Goal: Transaction & Acquisition: Book appointment/travel/reservation

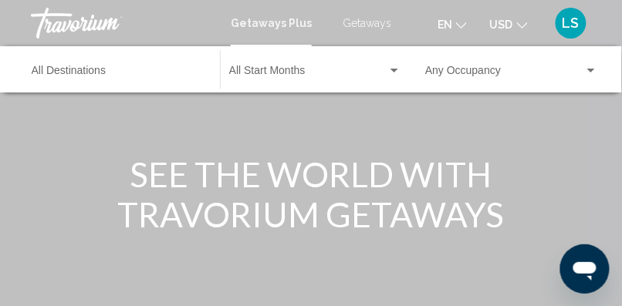
click at [377, 21] on span "Getaways" at bounding box center [367, 23] width 49 height 12
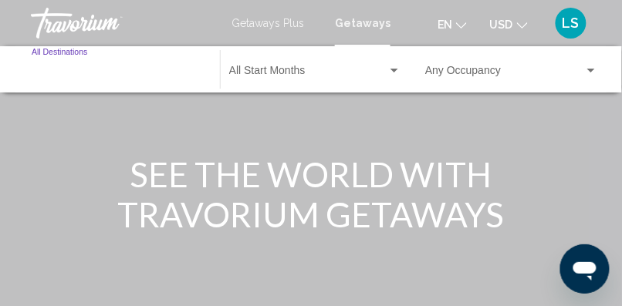
click at [76, 72] on input "Destination All Destinations" at bounding box center [118, 74] width 173 height 12
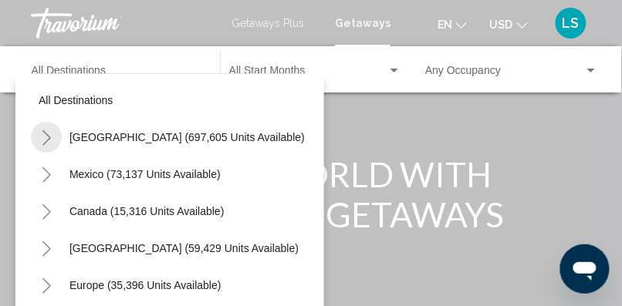
click at [51, 136] on icon "Toggle United States (697,605 units available)" at bounding box center [47, 137] width 12 height 15
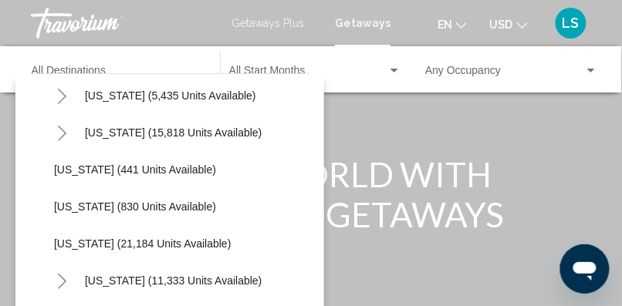
scroll to position [1118, 0]
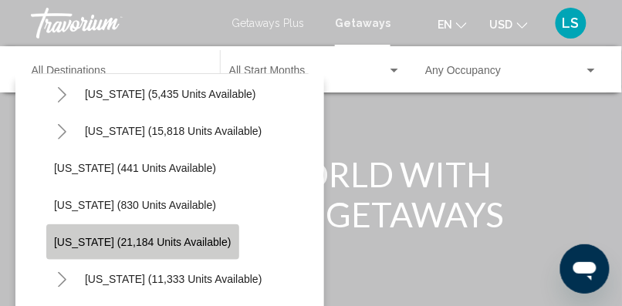
click at [157, 240] on span "[US_STATE] (21,184 units available)" at bounding box center [143, 242] width 178 height 12
type input "**********"
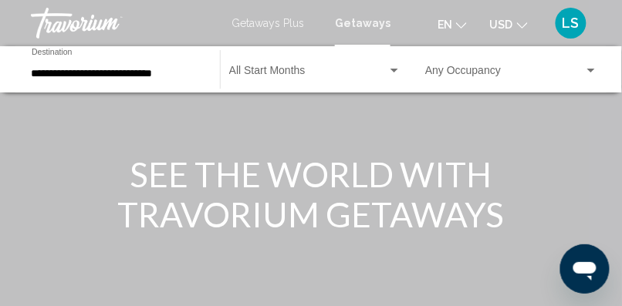
click at [316, 66] on div "Start Month All Start Months" at bounding box center [315, 70] width 172 height 42
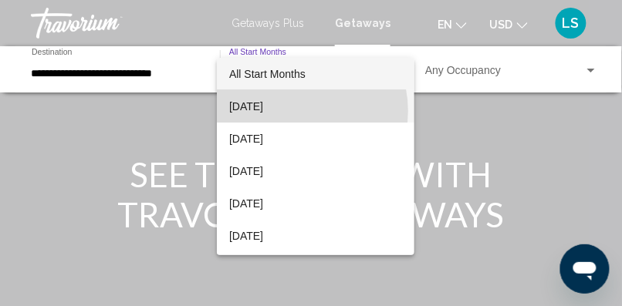
click at [291, 111] on span "[DATE]" at bounding box center [315, 106] width 173 height 32
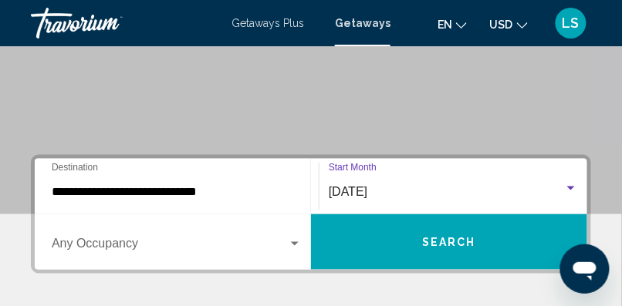
scroll to position [252, 0]
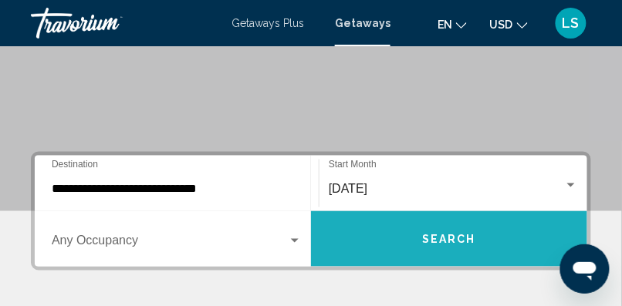
click at [445, 239] on span "Search" at bounding box center [449, 240] width 54 height 12
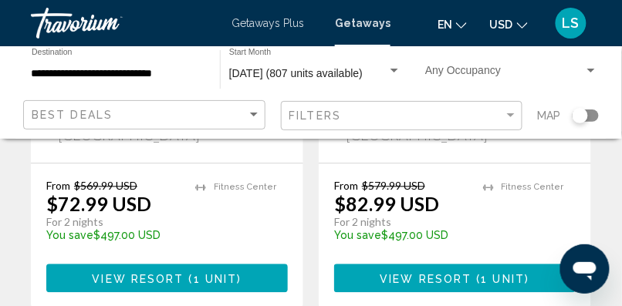
scroll to position [418, 0]
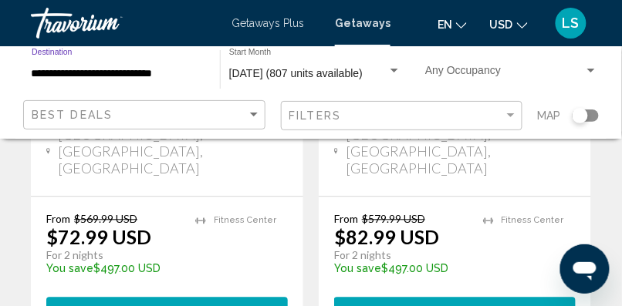
click at [54, 71] on input "**********" at bounding box center [118, 74] width 173 height 12
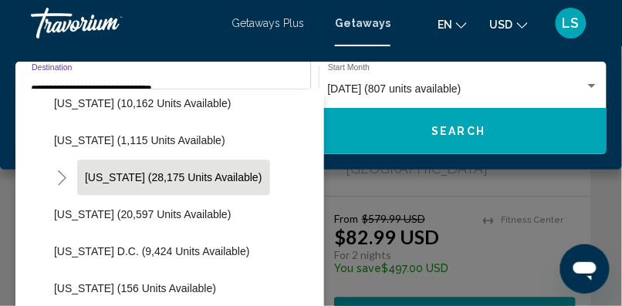
scroll to position [1495, 0]
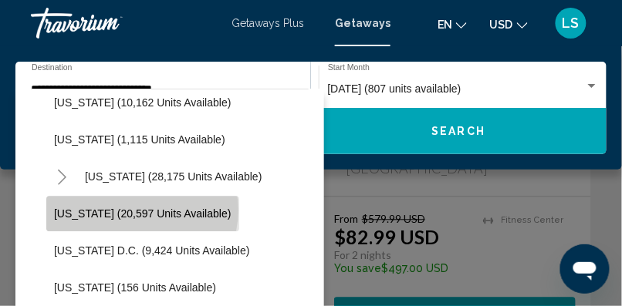
click at [141, 210] on span "[US_STATE] (20,597 units available)" at bounding box center [143, 214] width 178 height 12
type input "**********"
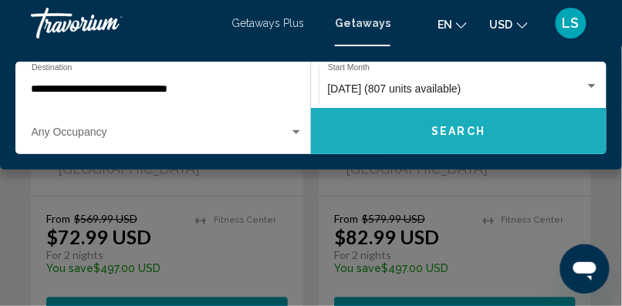
click at [418, 132] on button "Search" at bounding box center [459, 131] width 296 height 46
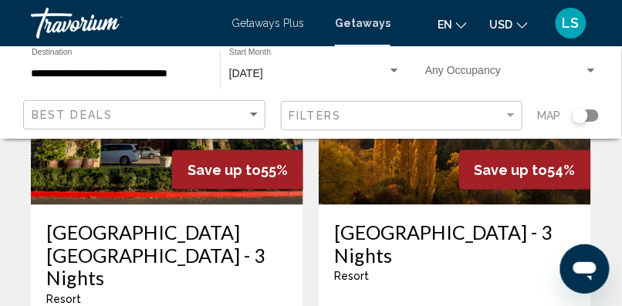
scroll to position [2071, 0]
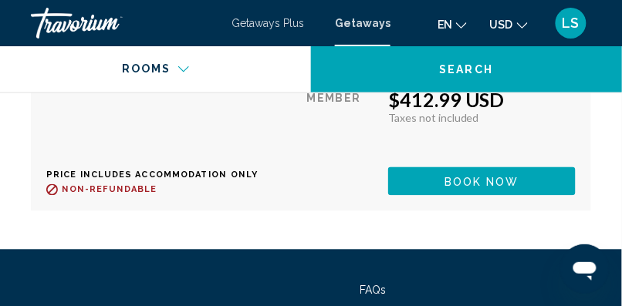
scroll to position [4134, 0]
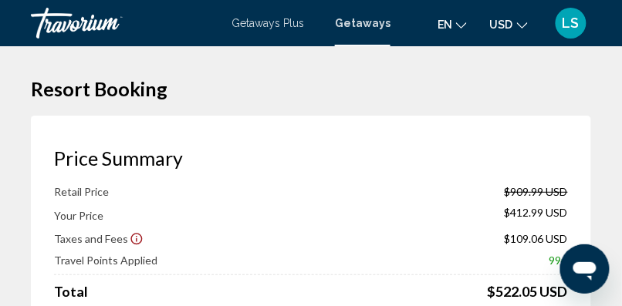
click at [367, 29] on div "Getaways Plus Getaways en English Español Français Italiano Português русский U…" at bounding box center [311, 23] width 622 height 32
click at [370, 22] on span "Getaways" at bounding box center [363, 23] width 56 height 12
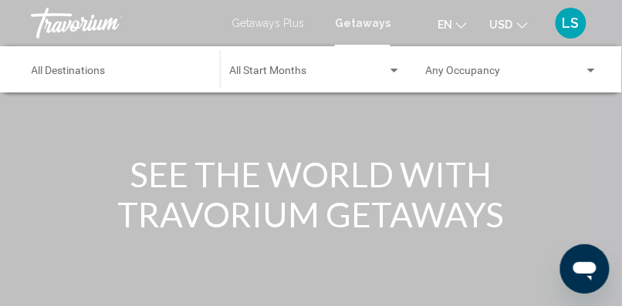
click at [370, 22] on span "Getaways" at bounding box center [363, 23] width 56 height 12
click at [56, 73] on input "Destination All Destinations" at bounding box center [118, 74] width 173 height 12
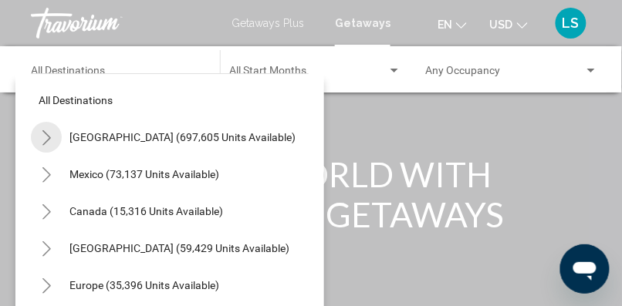
click at [46, 134] on icon "Toggle United States (697,605 units available)" at bounding box center [46, 137] width 8 height 15
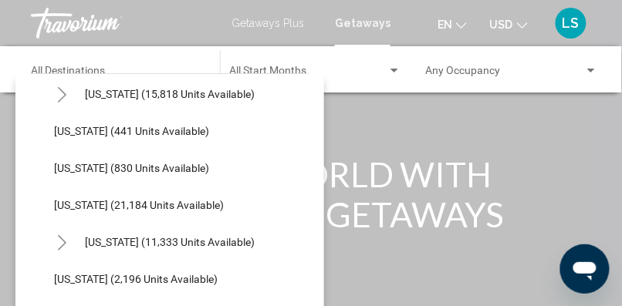
scroll to position [1155, 0]
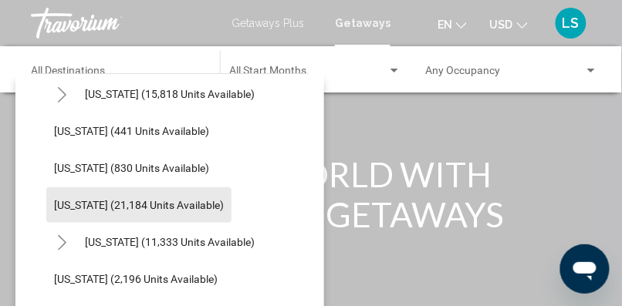
click at [144, 203] on span "[US_STATE] (21,184 units available)" at bounding box center [139, 205] width 170 height 12
type input "**********"
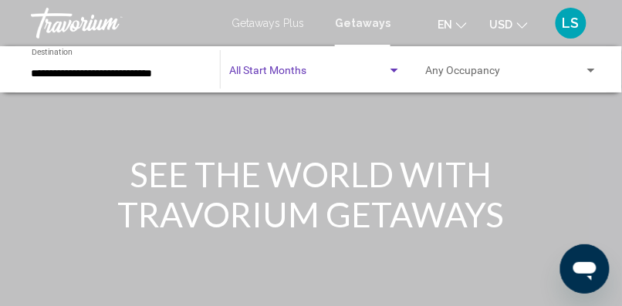
click at [310, 68] on span "Search widget" at bounding box center [308, 74] width 158 height 12
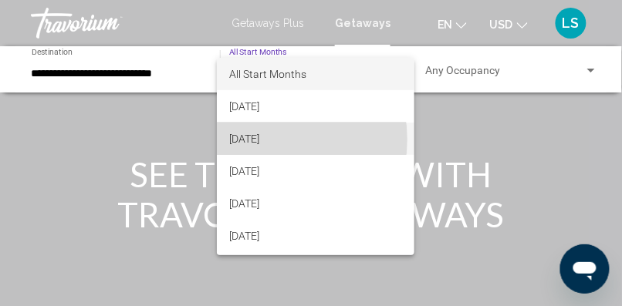
click at [266, 140] on span "[DATE]" at bounding box center [315, 139] width 173 height 32
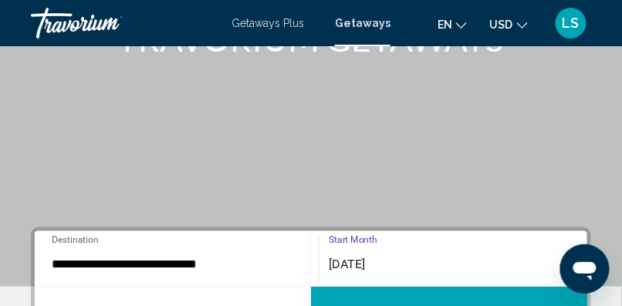
scroll to position [178, 0]
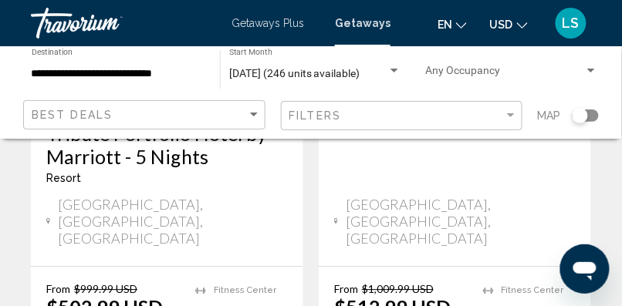
scroll to position [3324, 0]
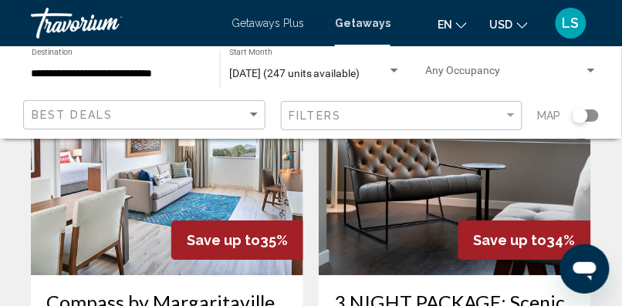
scroll to position [2526, 0]
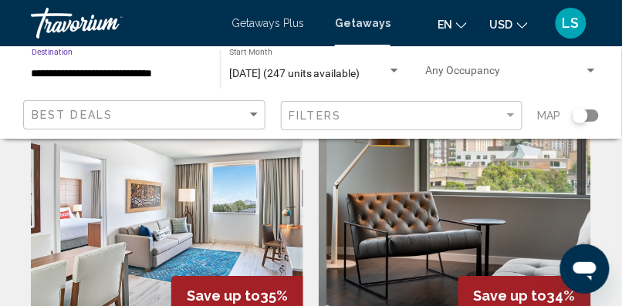
click at [46, 73] on input "**********" at bounding box center [118, 74] width 173 height 12
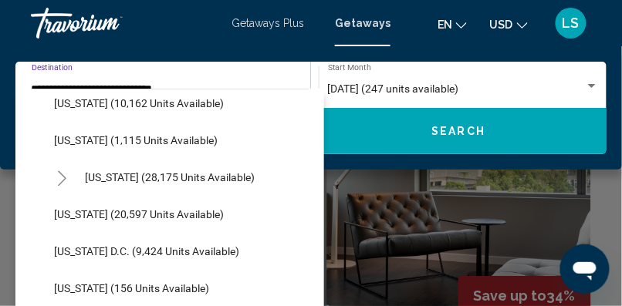
scroll to position [1495, 0]
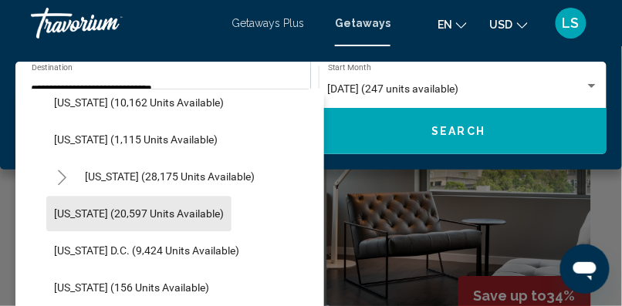
click at [99, 214] on span "[US_STATE] (20,597 units available)" at bounding box center [139, 214] width 170 height 12
type input "**********"
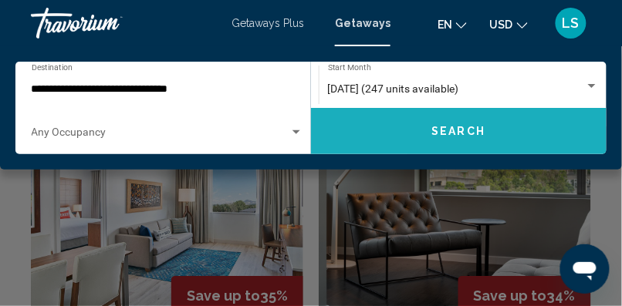
click at [410, 129] on button "Search" at bounding box center [459, 131] width 296 height 46
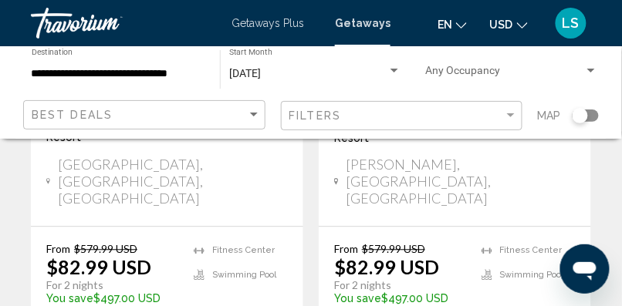
scroll to position [412, 0]
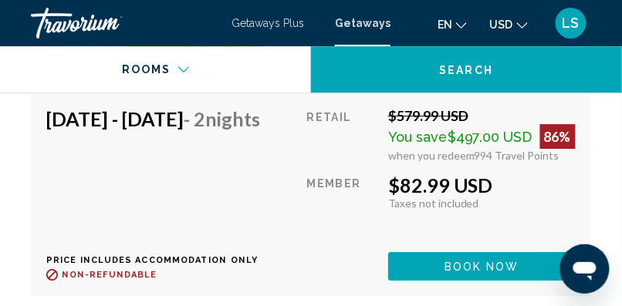
scroll to position [3507, 0]
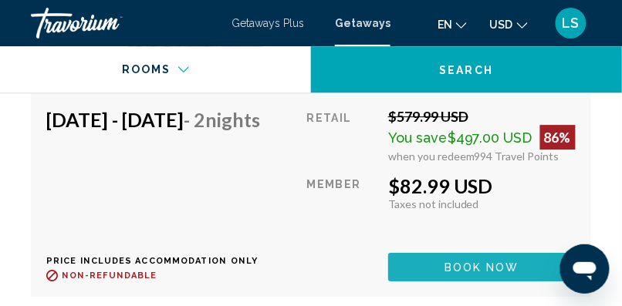
click at [502, 274] on span "Book now" at bounding box center [482, 268] width 75 height 12
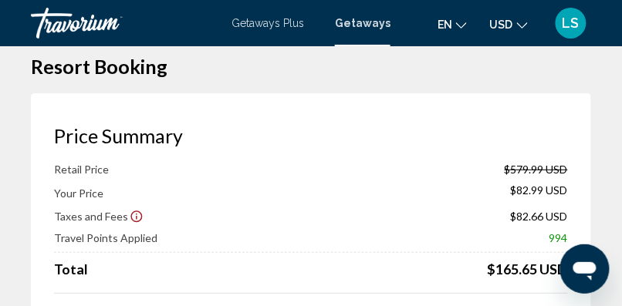
scroll to position [12, 0]
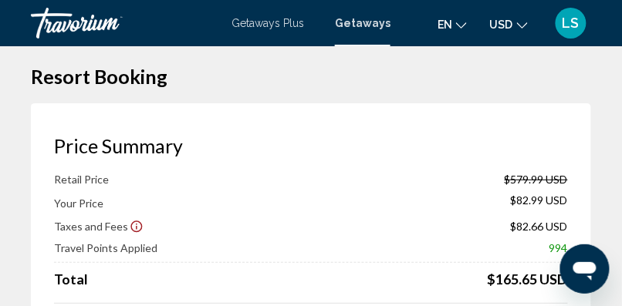
click at [377, 25] on span "Getaways" at bounding box center [363, 23] width 56 height 12
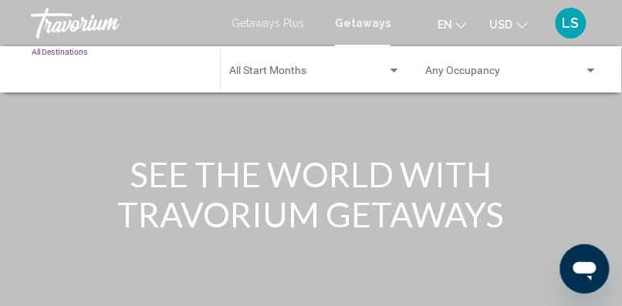
click at [56, 71] on input "Destination All Destinations" at bounding box center [118, 74] width 173 height 12
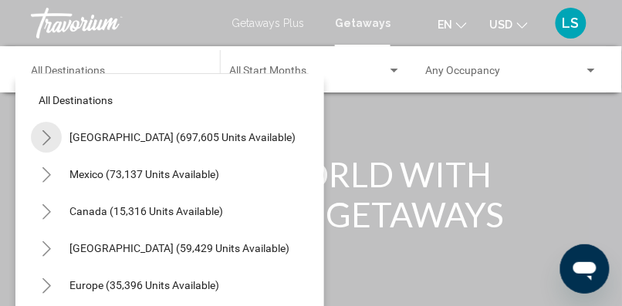
click at [45, 138] on icon "Toggle United States (697,605 units available)" at bounding box center [47, 137] width 12 height 15
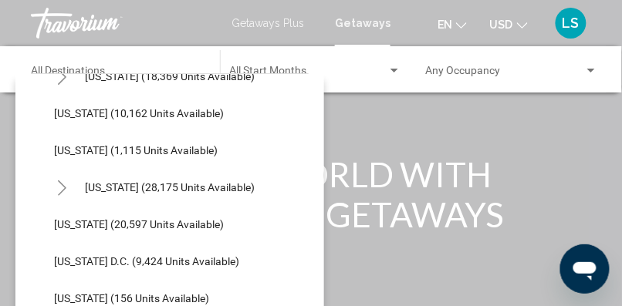
scroll to position [1470, 0]
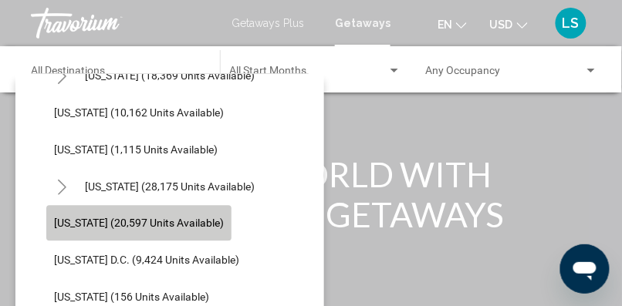
click at [180, 227] on span "[US_STATE] (20,597 units available)" at bounding box center [139, 224] width 170 height 12
type input "**********"
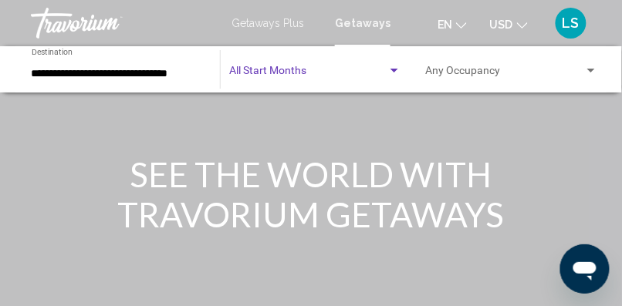
click at [304, 68] on span "Search widget" at bounding box center [308, 74] width 158 height 12
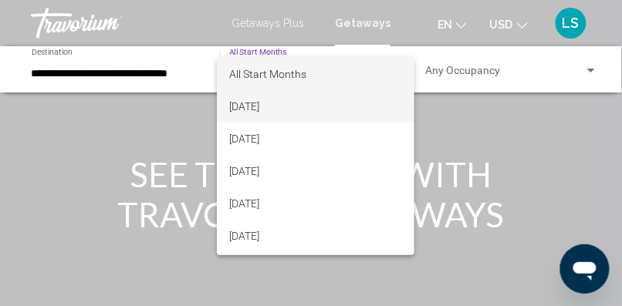
click at [252, 105] on span "[DATE]" at bounding box center [315, 106] width 173 height 32
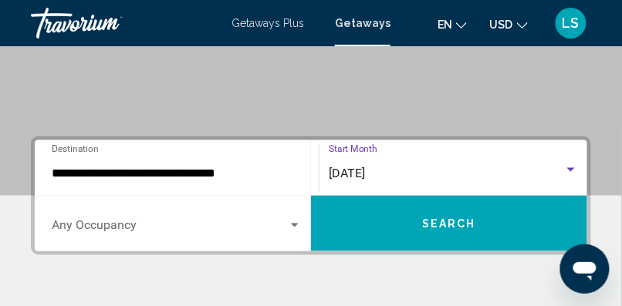
scroll to position [269, 0]
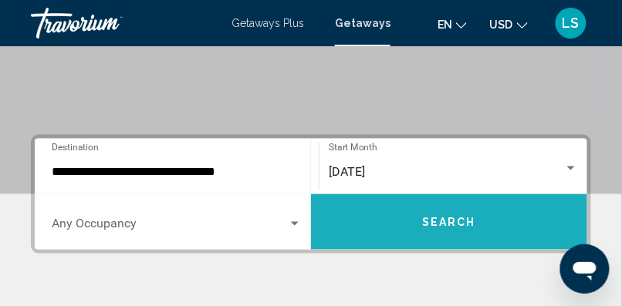
click at [424, 221] on span "Search" at bounding box center [449, 223] width 54 height 12
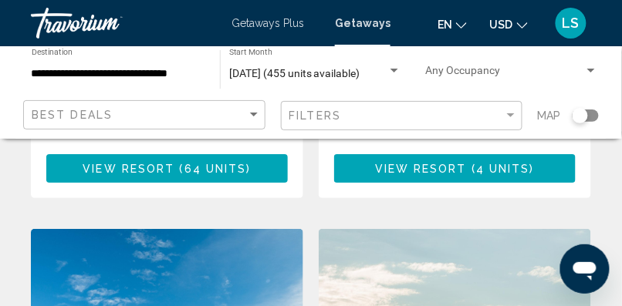
scroll to position [1798, 0]
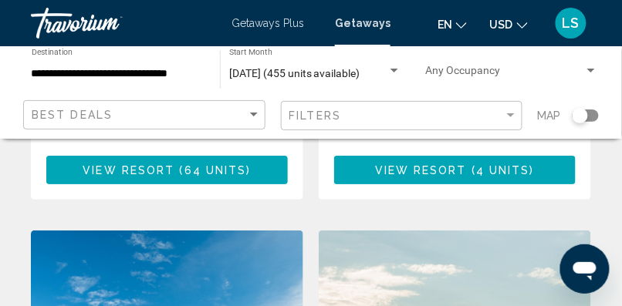
click at [36, 63] on div "**********" at bounding box center [118, 70] width 173 height 42
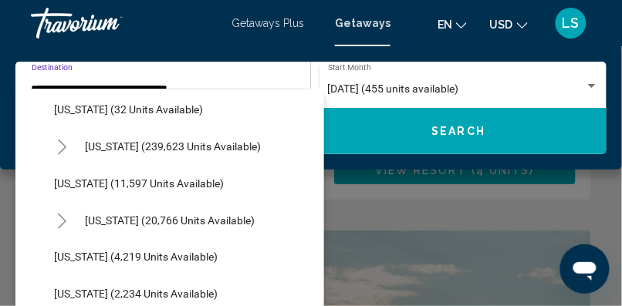
scroll to position [303, 0]
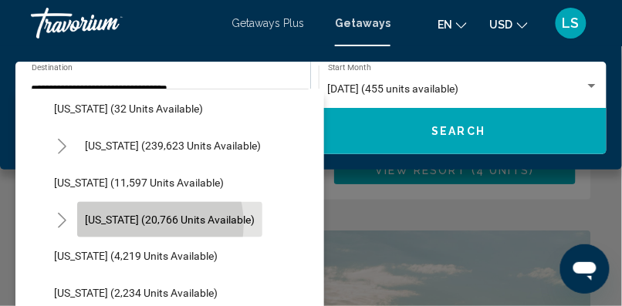
click at [145, 224] on span "[US_STATE] (20,766 units available)" at bounding box center [170, 220] width 170 height 12
type input "**********"
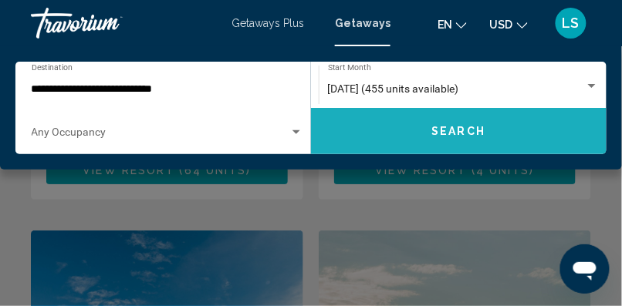
click at [437, 136] on span "Search" at bounding box center [459, 132] width 54 height 12
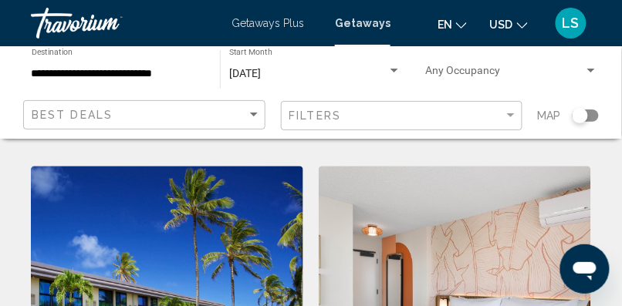
scroll to position [2377, 0]
